Goal: Information Seeking & Learning: Learn about a topic

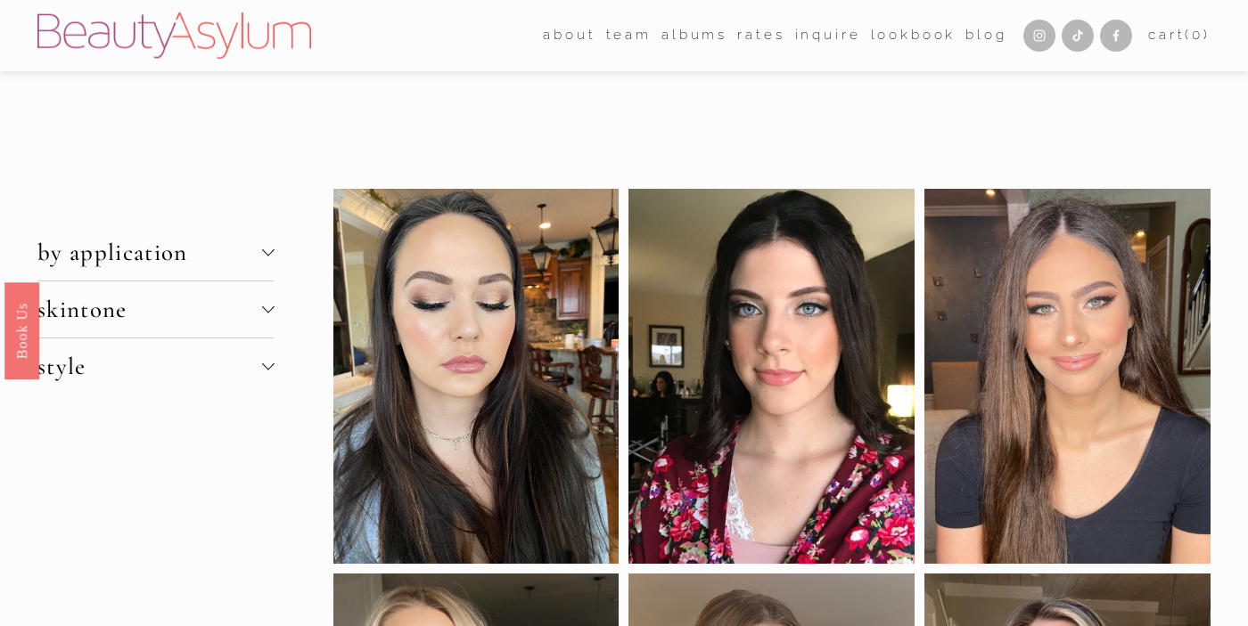
click at [260, 308] on span "skintone" at bounding box center [149, 309] width 224 height 29
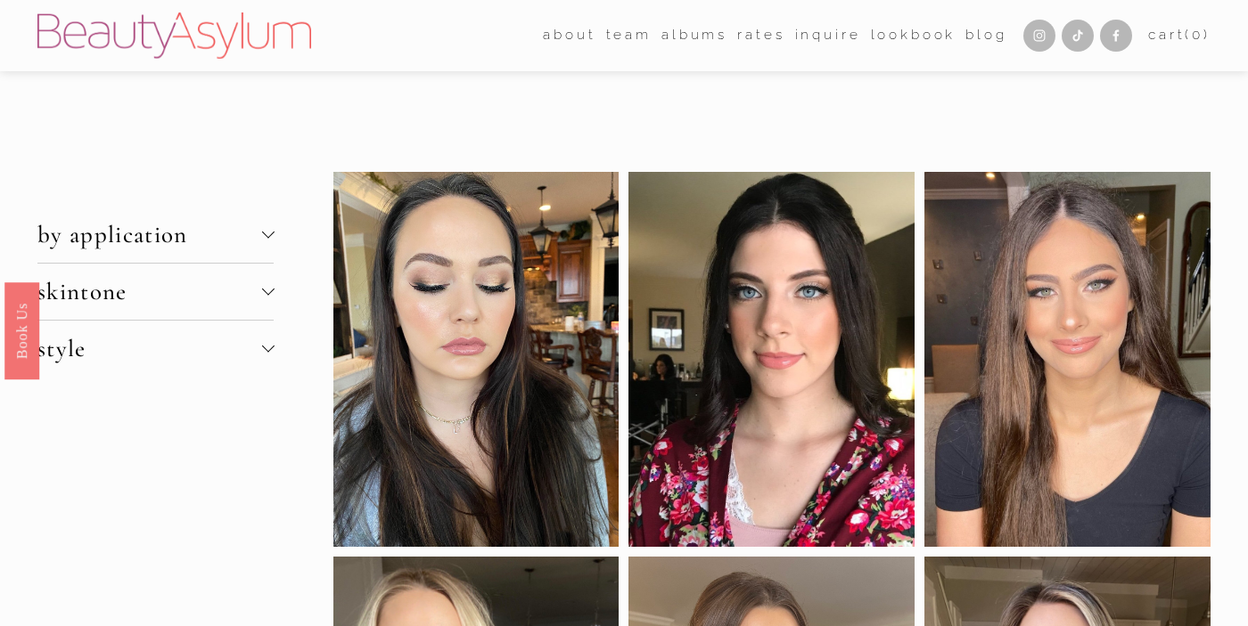
click at [265, 317] on button "skintone" at bounding box center [155, 292] width 236 height 56
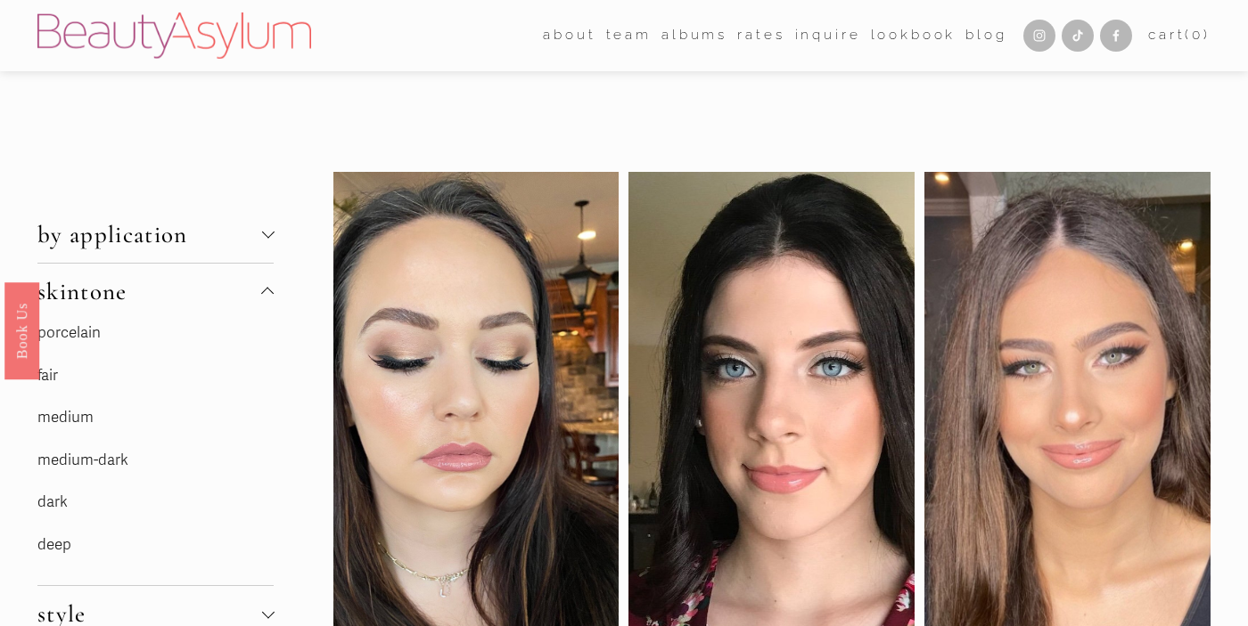
click at [55, 375] on link "fair" at bounding box center [47, 375] width 20 height 19
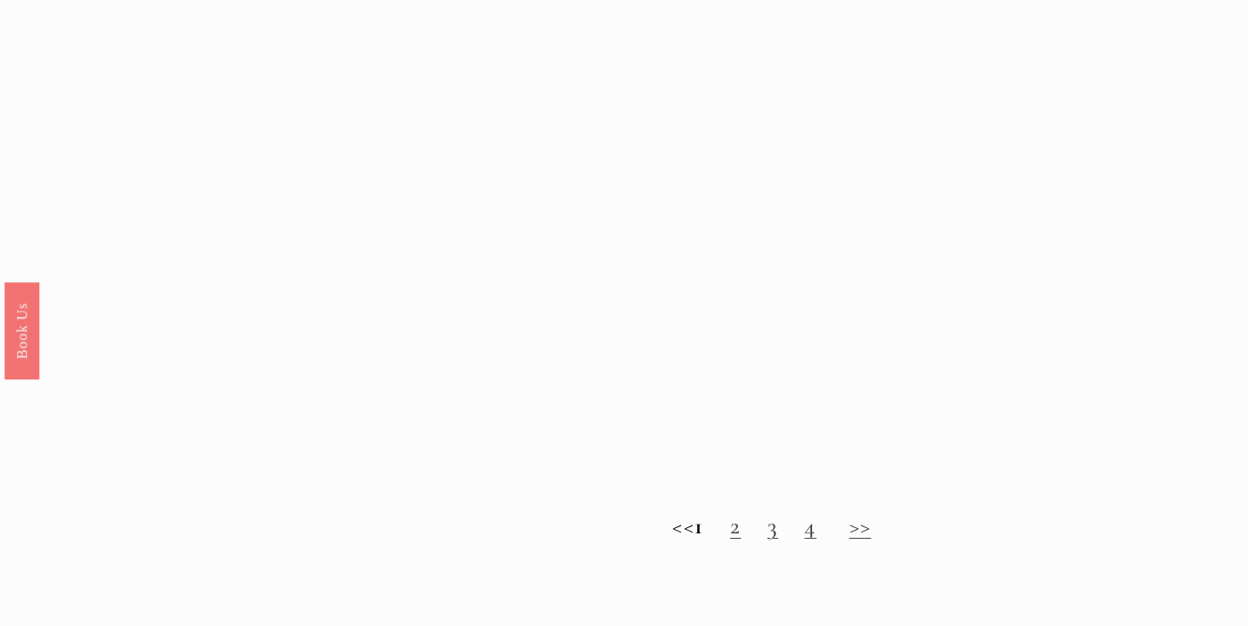
scroll to position [1538, 0]
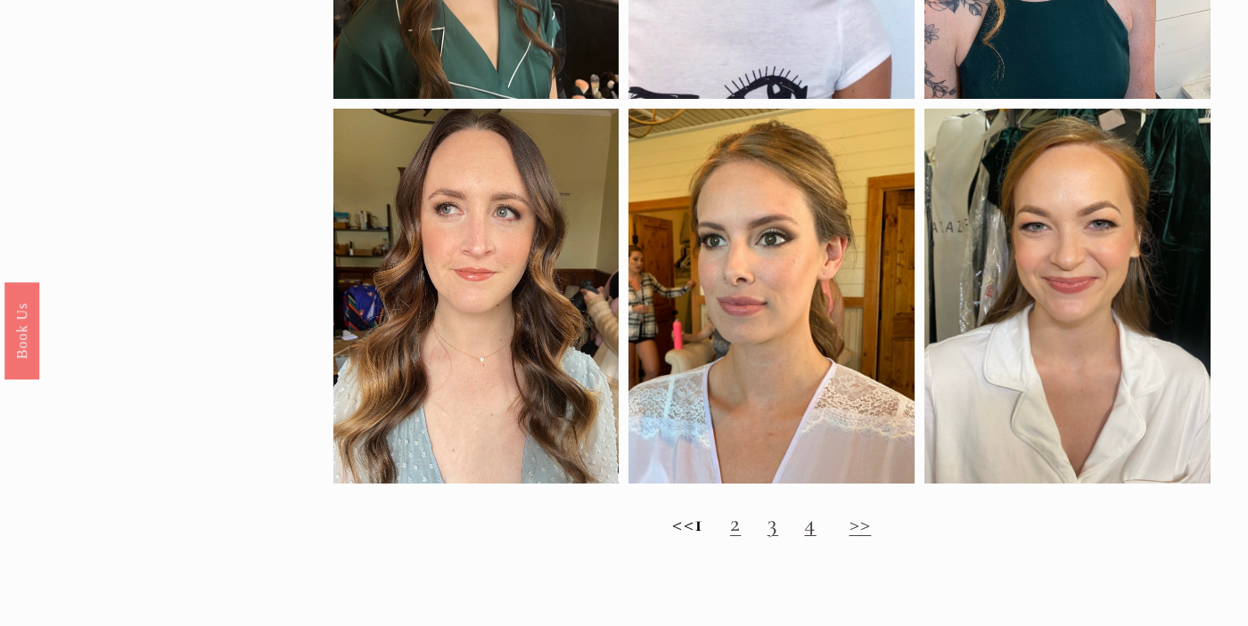
click at [753, 538] on h2 "<< 1 2 3 4 >>" at bounding box center [771, 524] width 877 height 29
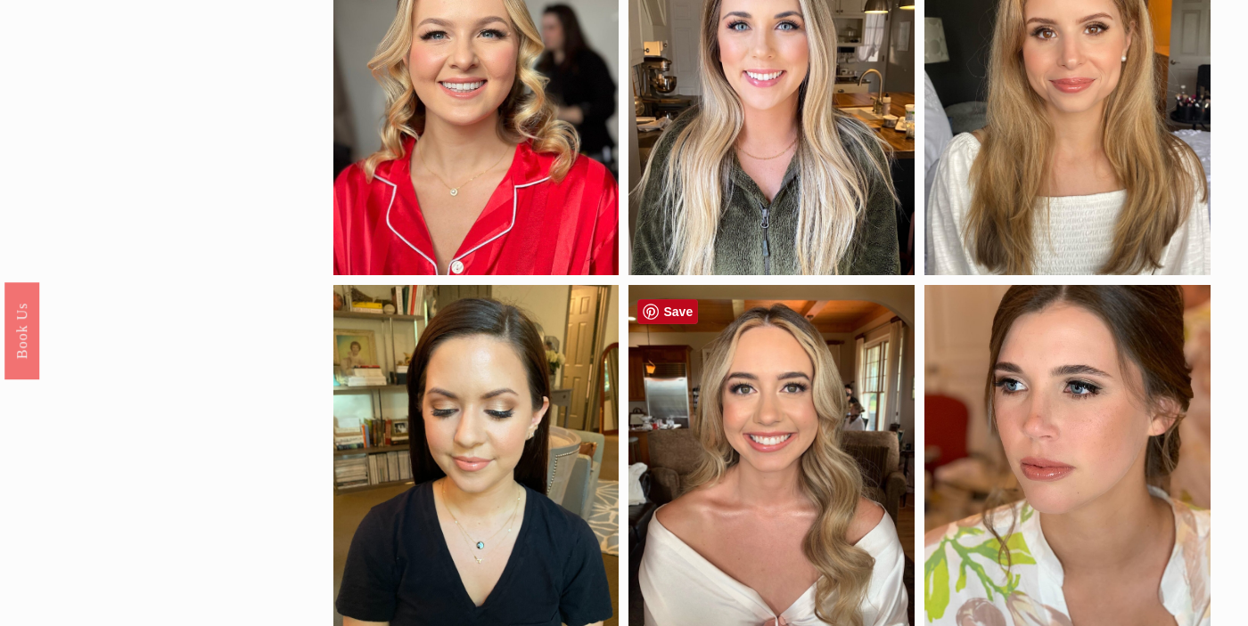
scroll to position [0, 0]
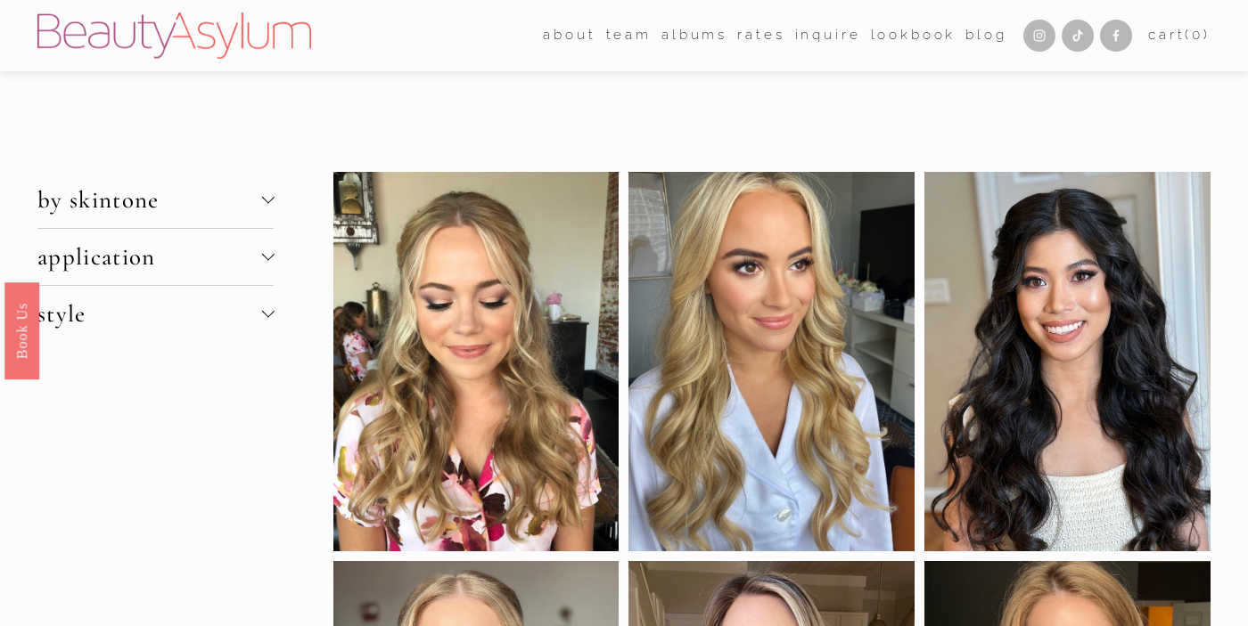
click at [269, 250] on div at bounding box center [267, 255] width 12 height 12
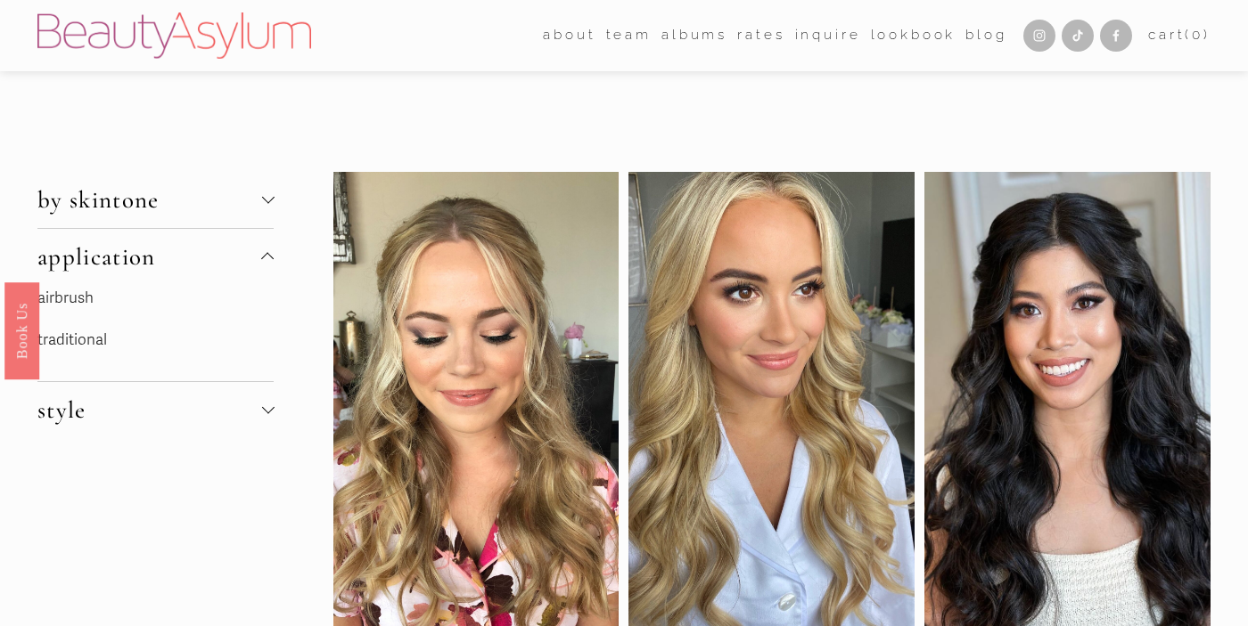
click at [269, 409] on div at bounding box center [267, 408] width 12 height 12
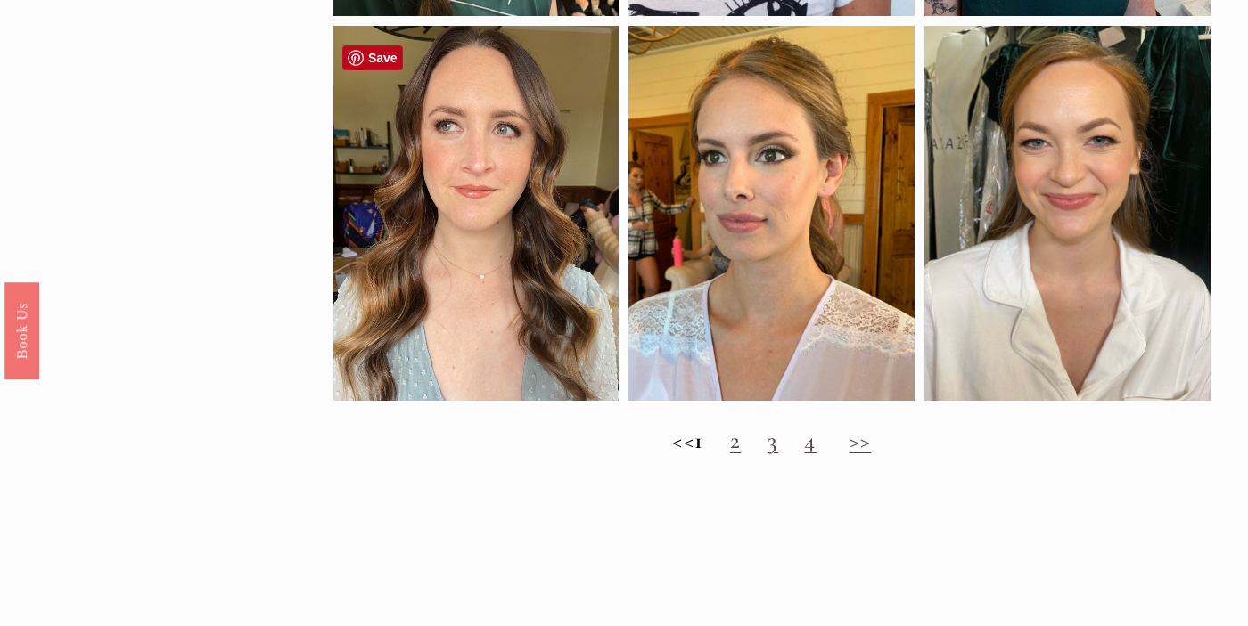
scroll to position [1902, 0]
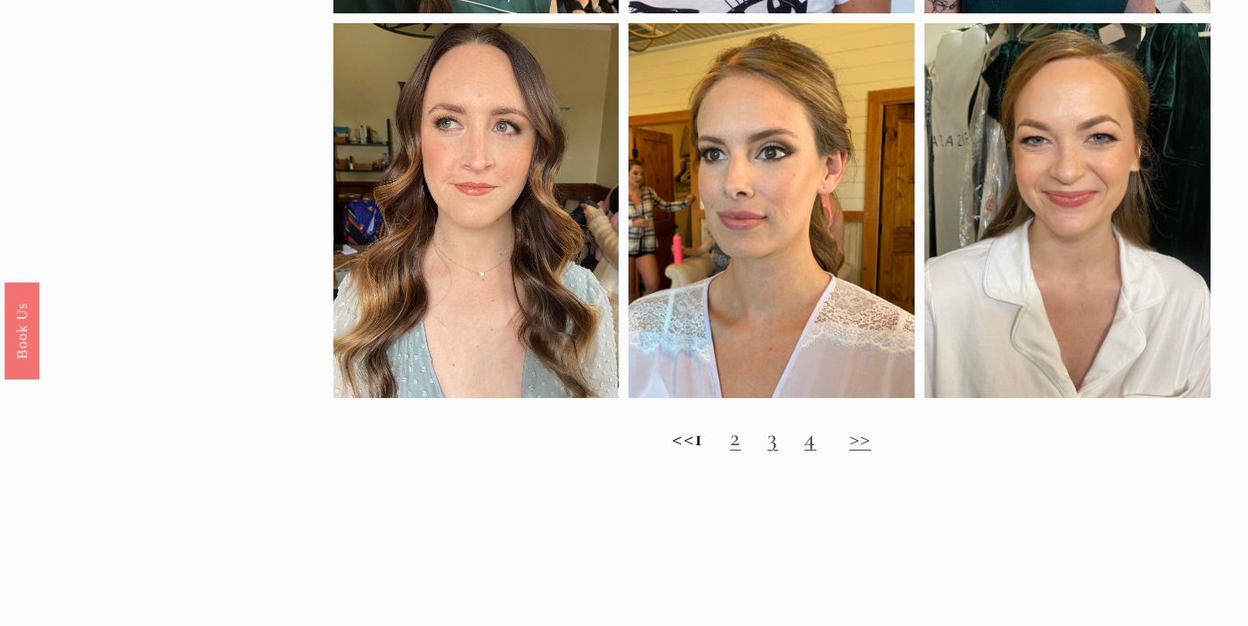
click at [778, 453] on link "3" at bounding box center [772, 437] width 11 height 29
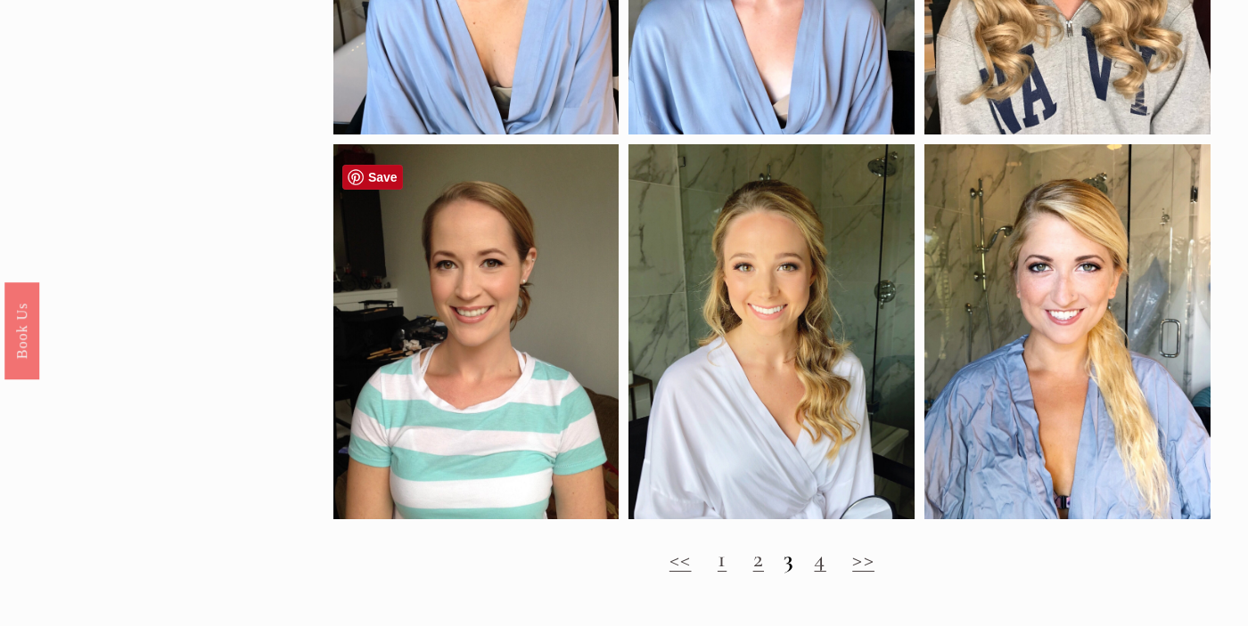
scroll to position [1581, 0]
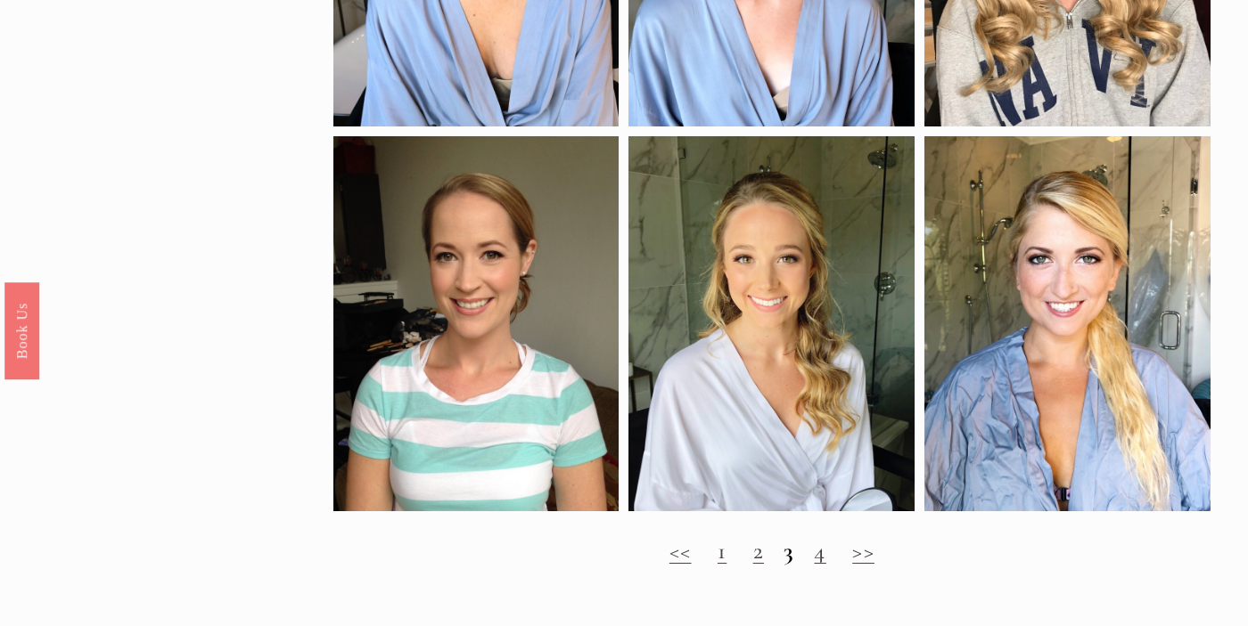
click at [810, 565] on h2 "<< 1 2 3 4 >>" at bounding box center [771, 551] width 877 height 29
click at [815, 566] on link "4" at bounding box center [820, 550] width 12 height 29
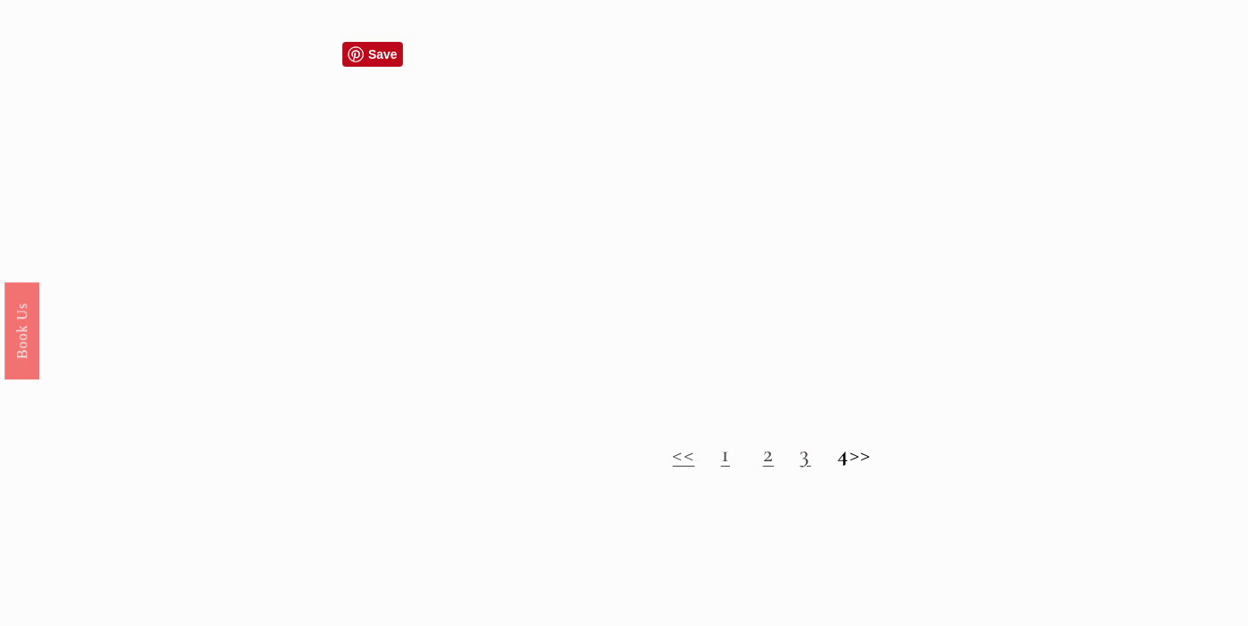
scroll to position [1624, 0]
